Goal: Find specific page/section: Find specific page/section

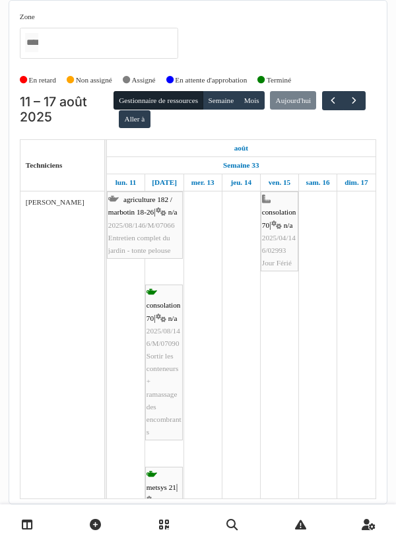
click at [13, 306] on link at bounding box center [28, 524] width 34 height 31
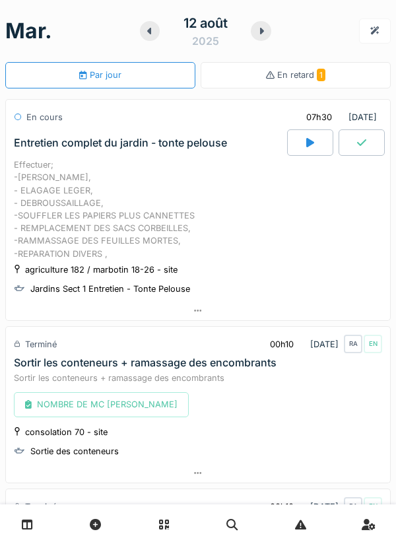
click at [304, 140] on div at bounding box center [310, 142] width 46 height 26
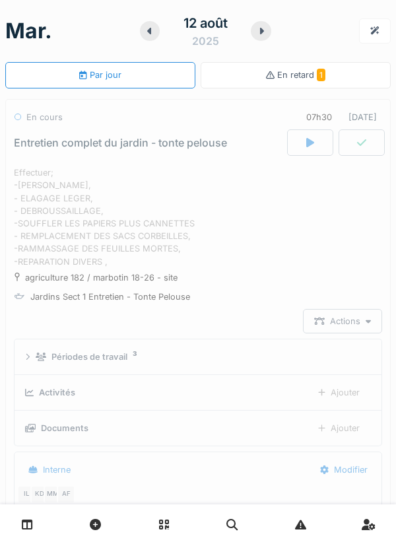
scroll to position [46, 0]
